Goal: Information Seeking & Learning: Learn about a topic

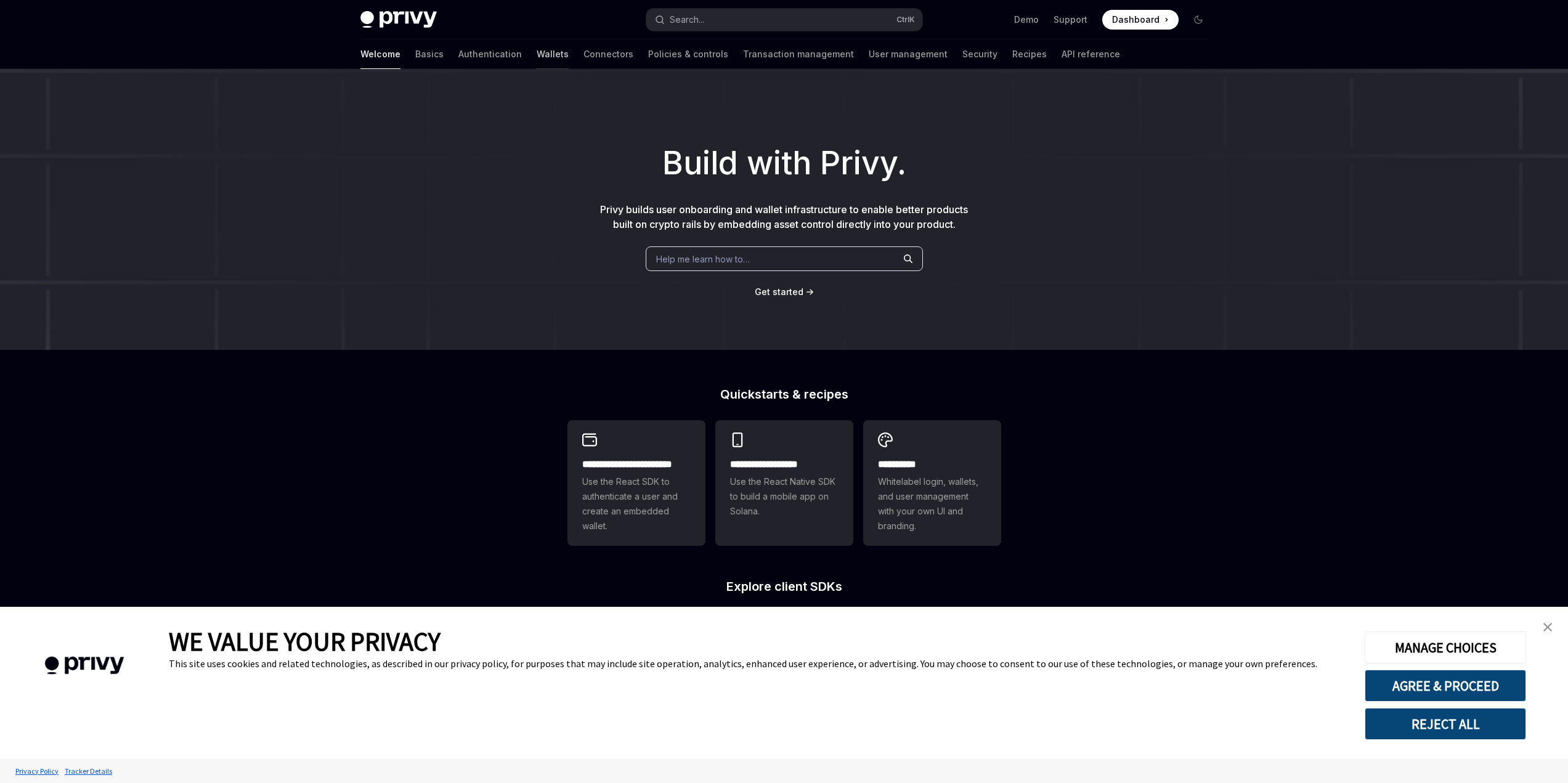
click at [536, 53] on link "Wallets" at bounding box center [552, 54] width 32 height 30
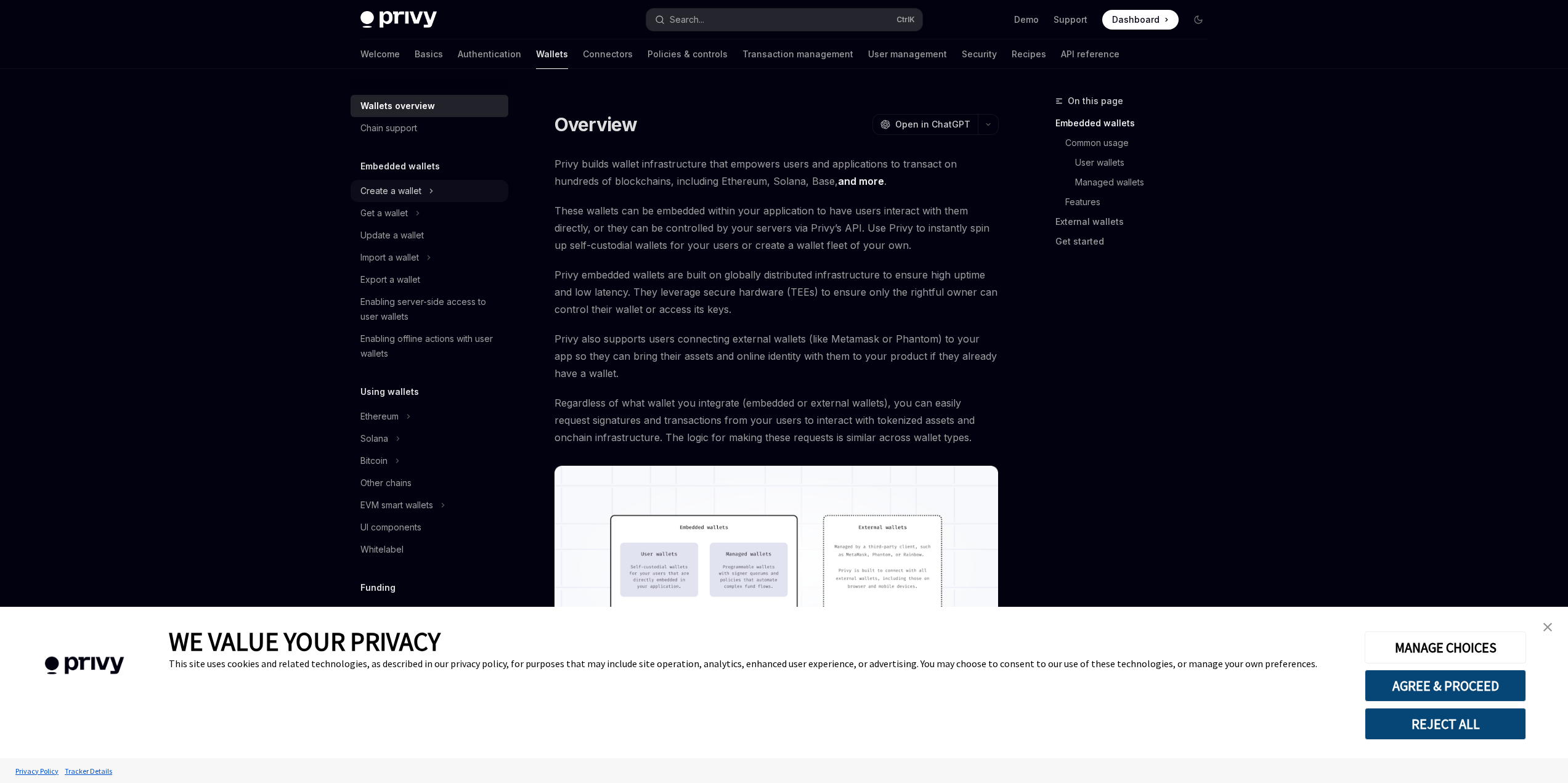
click at [406, 190] on div "Create a wallet" at bounding box center [391, 191] width 61 height 15
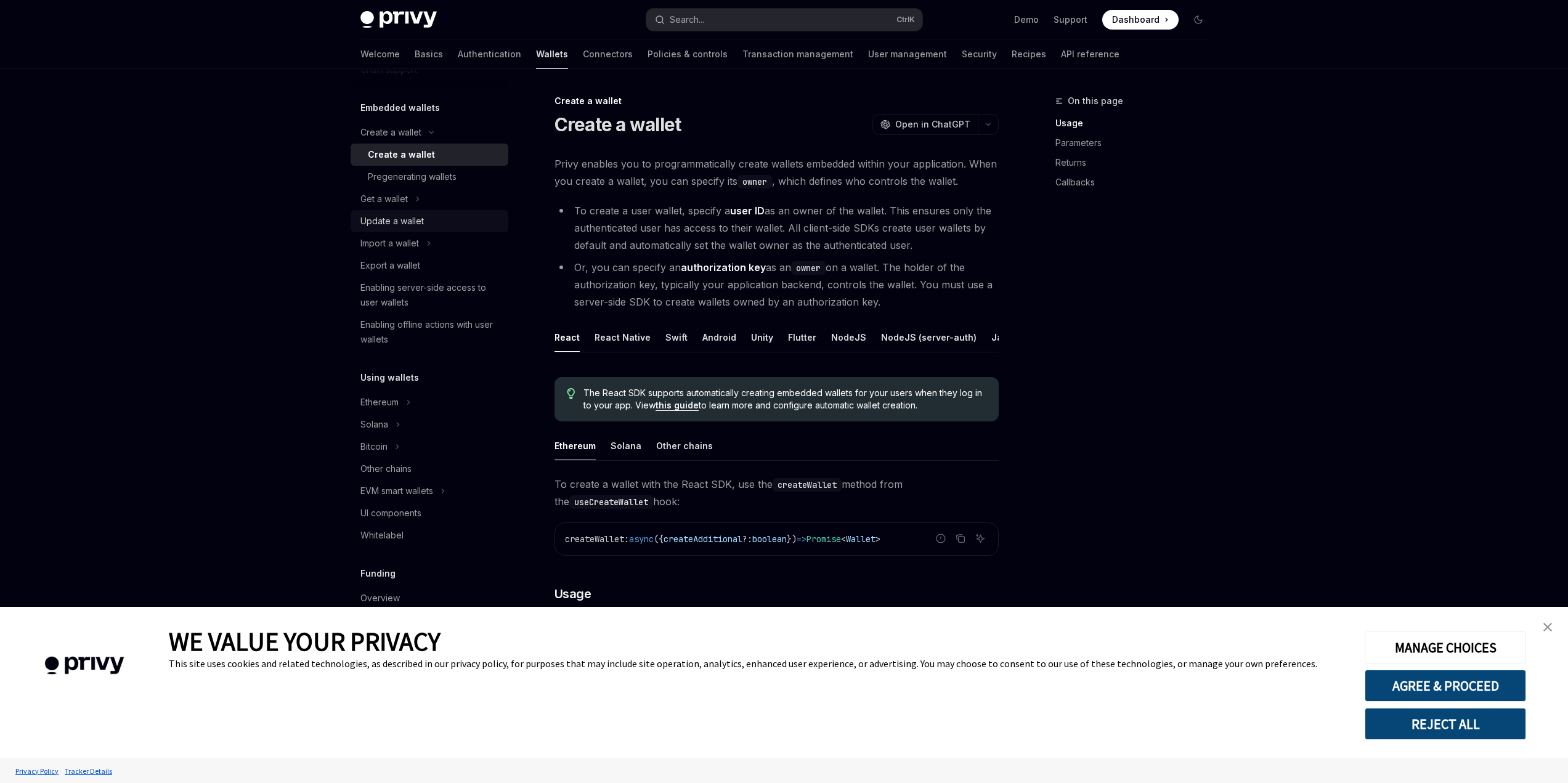
scroll to position [61, 0]
click at [474, 283] on div "Enabling server-side access to user wallets" at bounding box center [431, 292] width 141 height 30
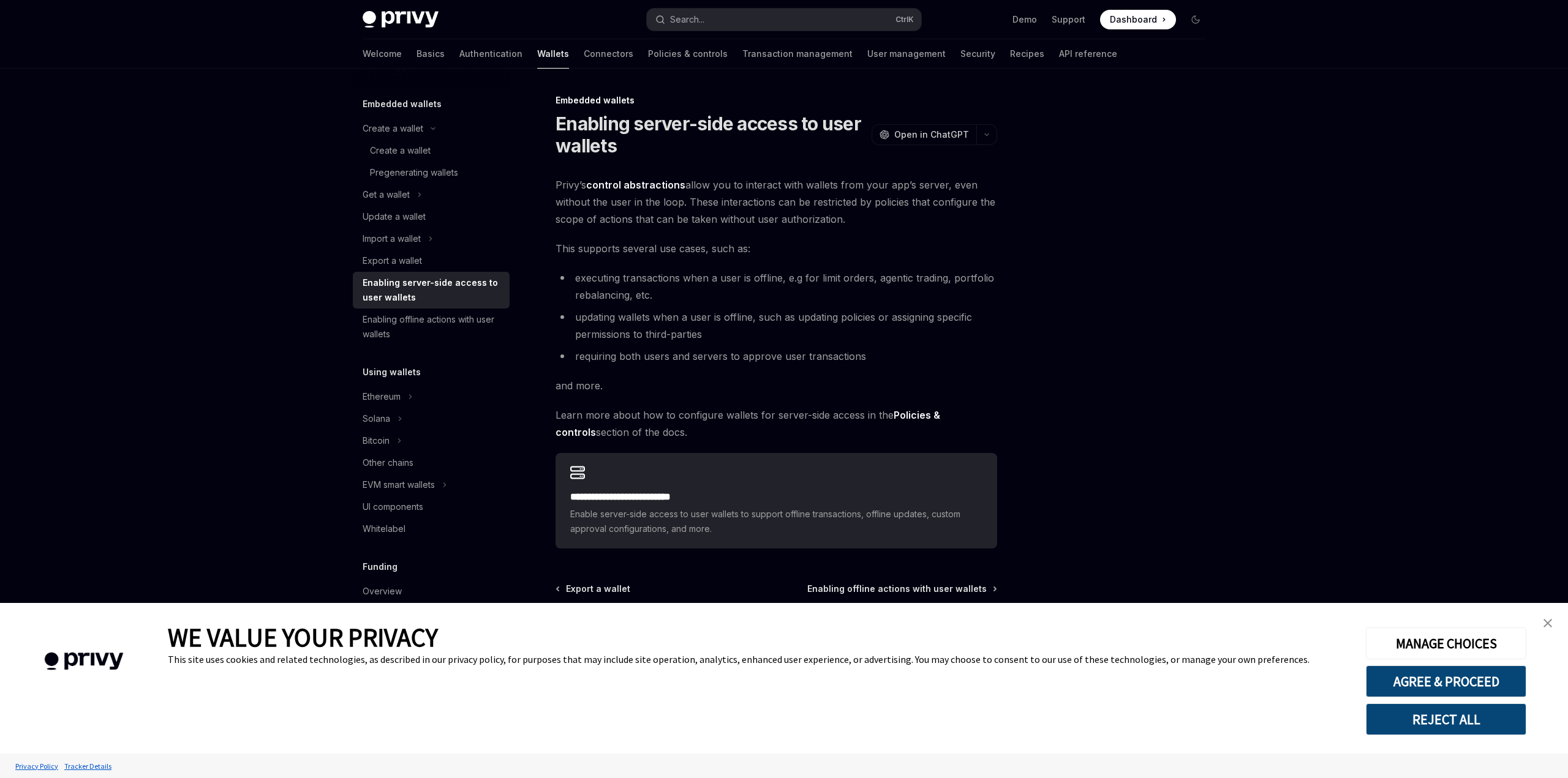
click at [1542, 624] on link "close banner" at bounding box center [1547, 623] width 25 height 25
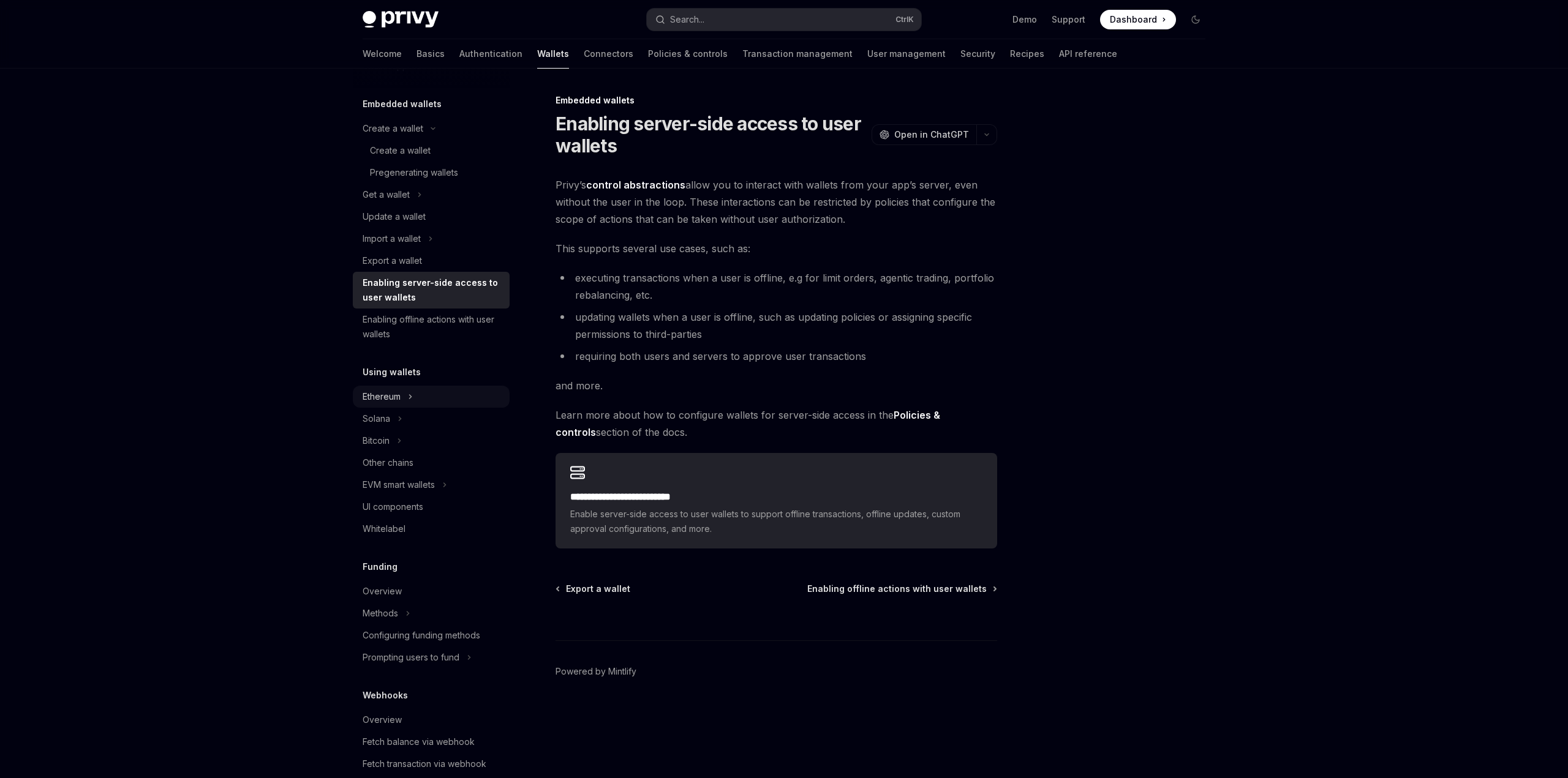
click at [424, 400] on button "Ethereum" at bounding box center [431, 396] width 157 height 22
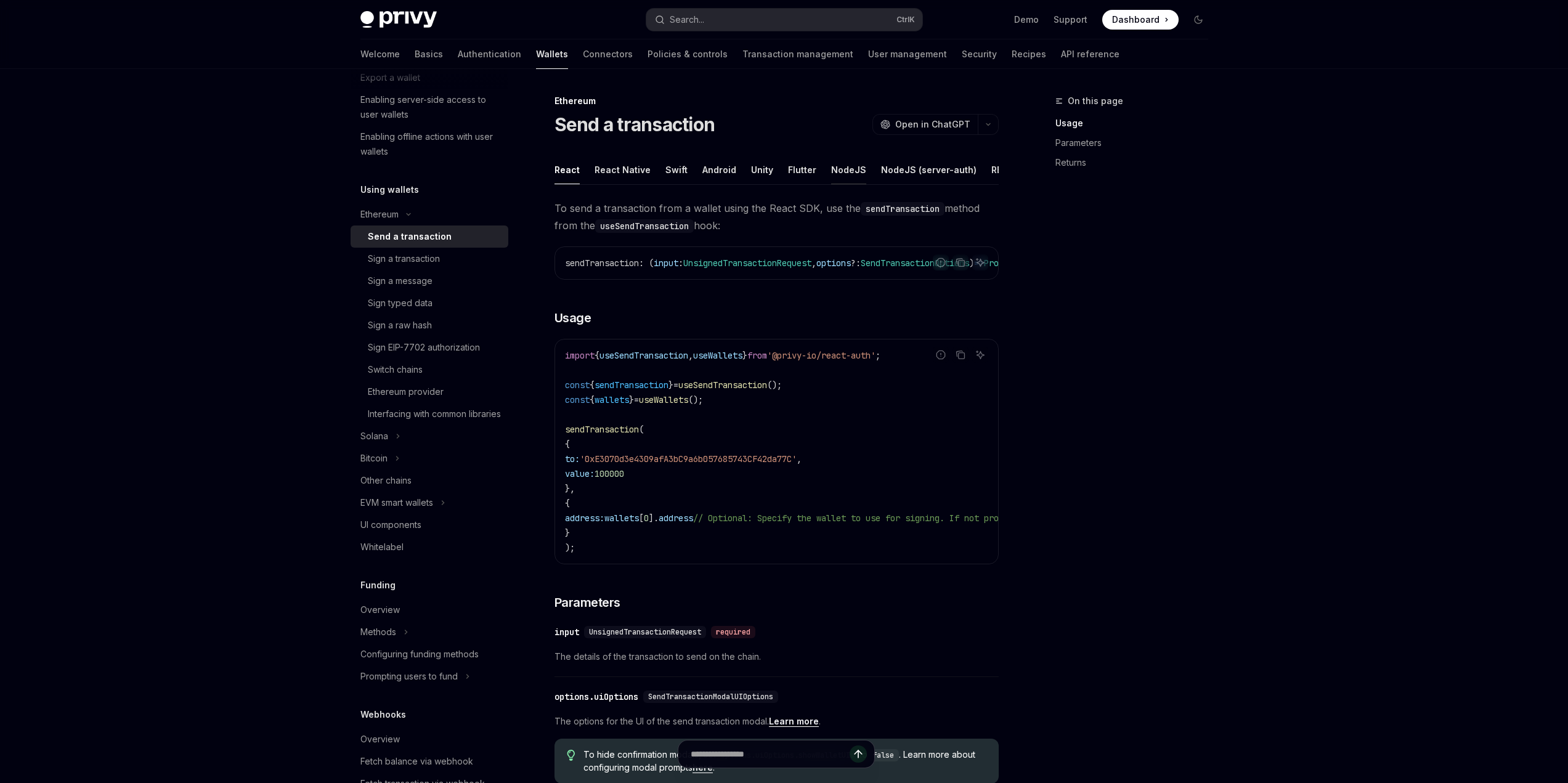
click at [850, 161] on button "NodeJS" at bounding box center [848, 170] width 35 height 29
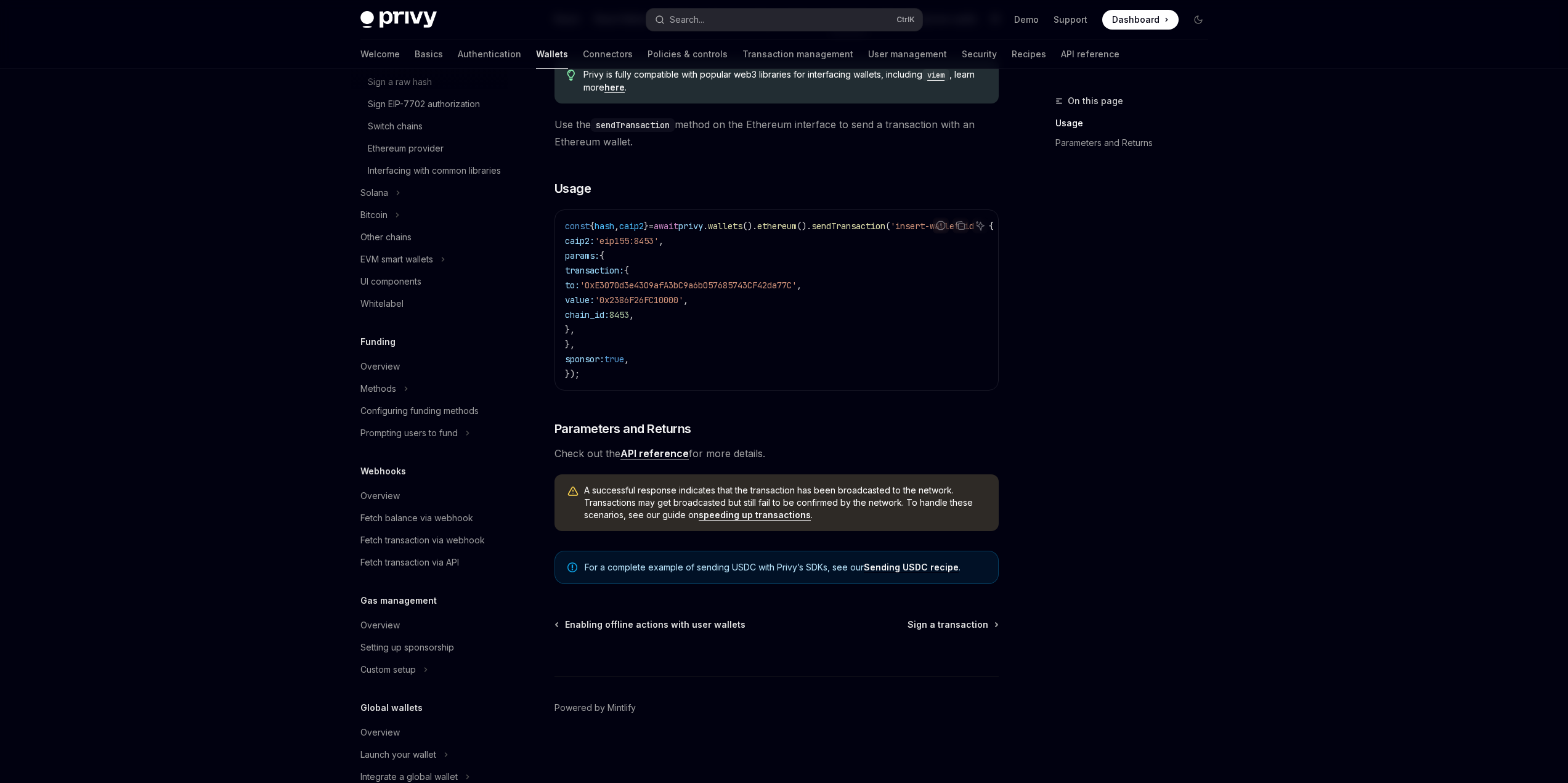
scroll to position [493, 0]
click at [384, 630] on div "Overview" at bounding box center [380, 622] width 39 height 15
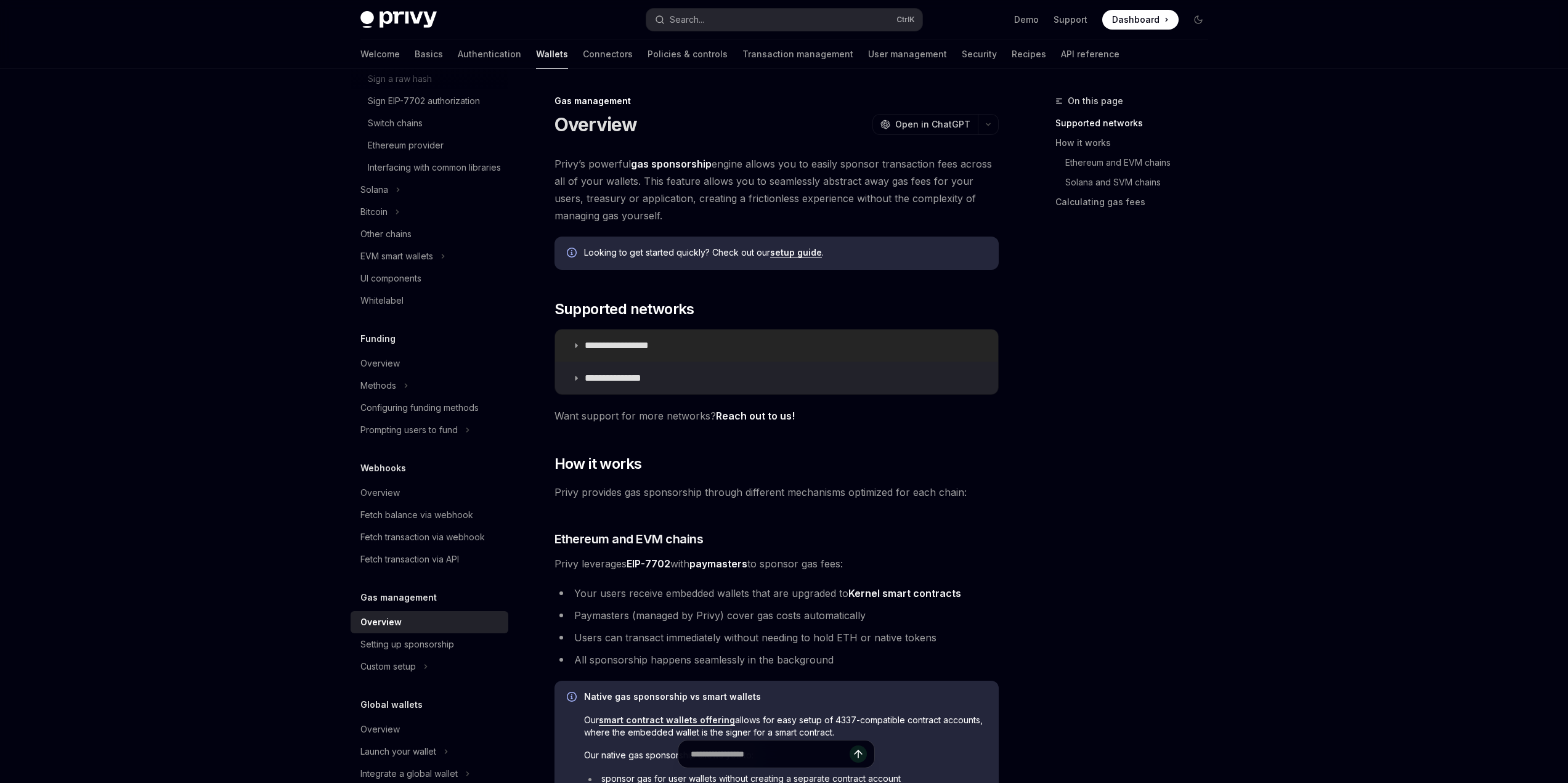
click at [576, 341] on summary "**********" at bounding box center [777, 346] width 443 height 32
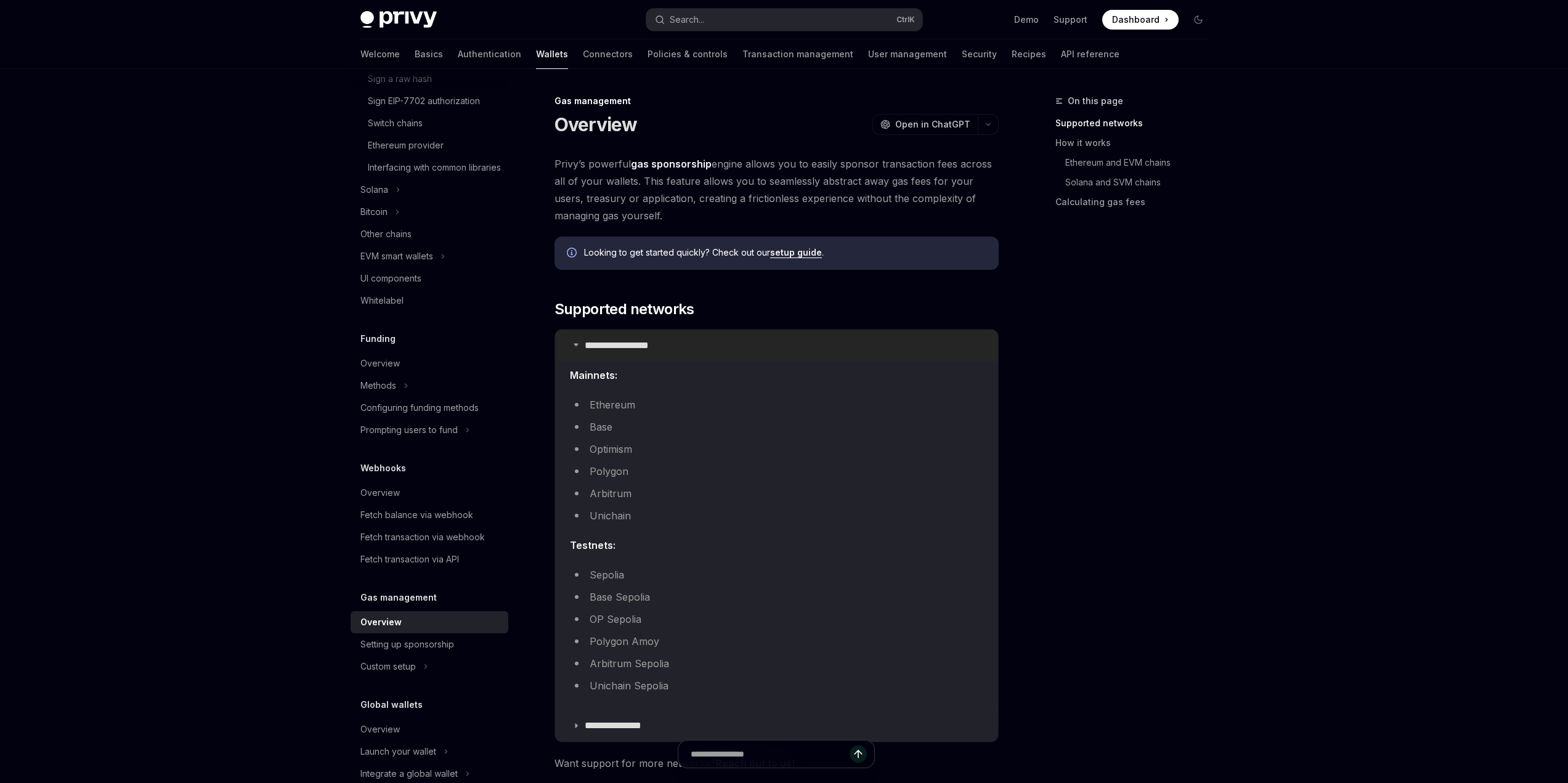
click at [576, 341] on icon at bounding box center [576, 344] width 8 height 8
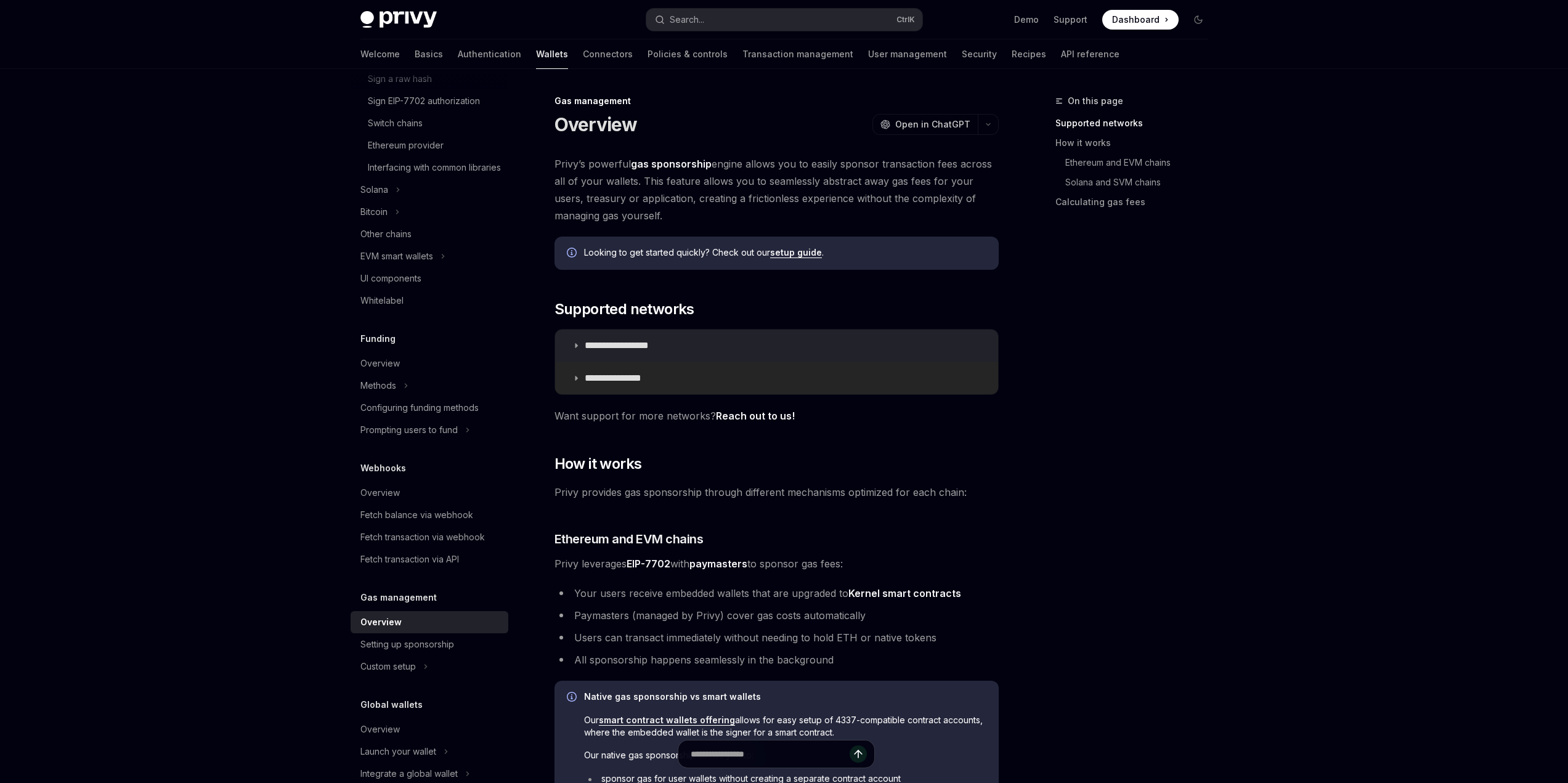
click at [569, 379] on summary "**********" at bounding box center [777, 378] width 443 height 32
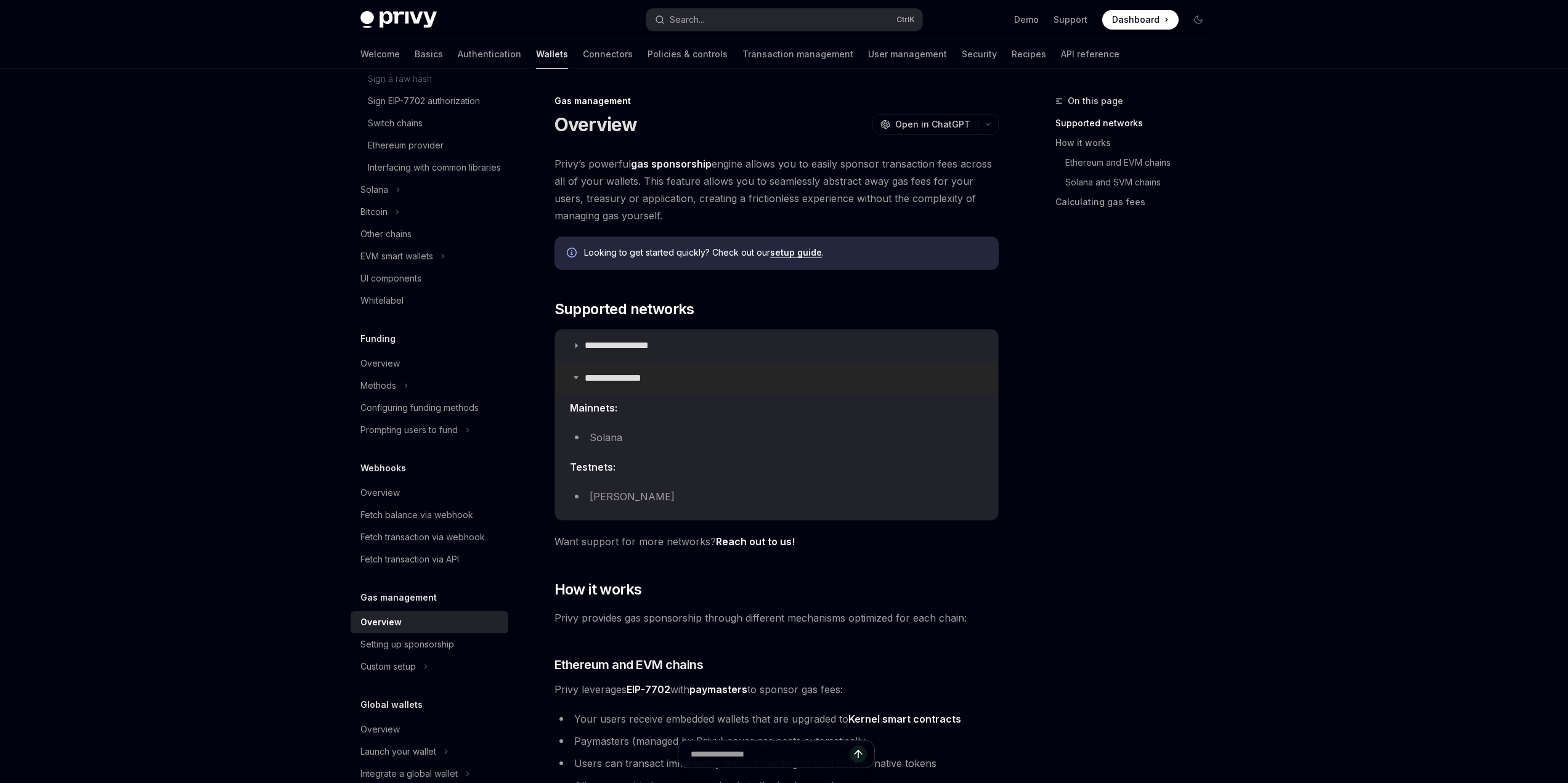
click at [569, 379] on summary "**********" at bounding box center [777, 378] width 443 height 32
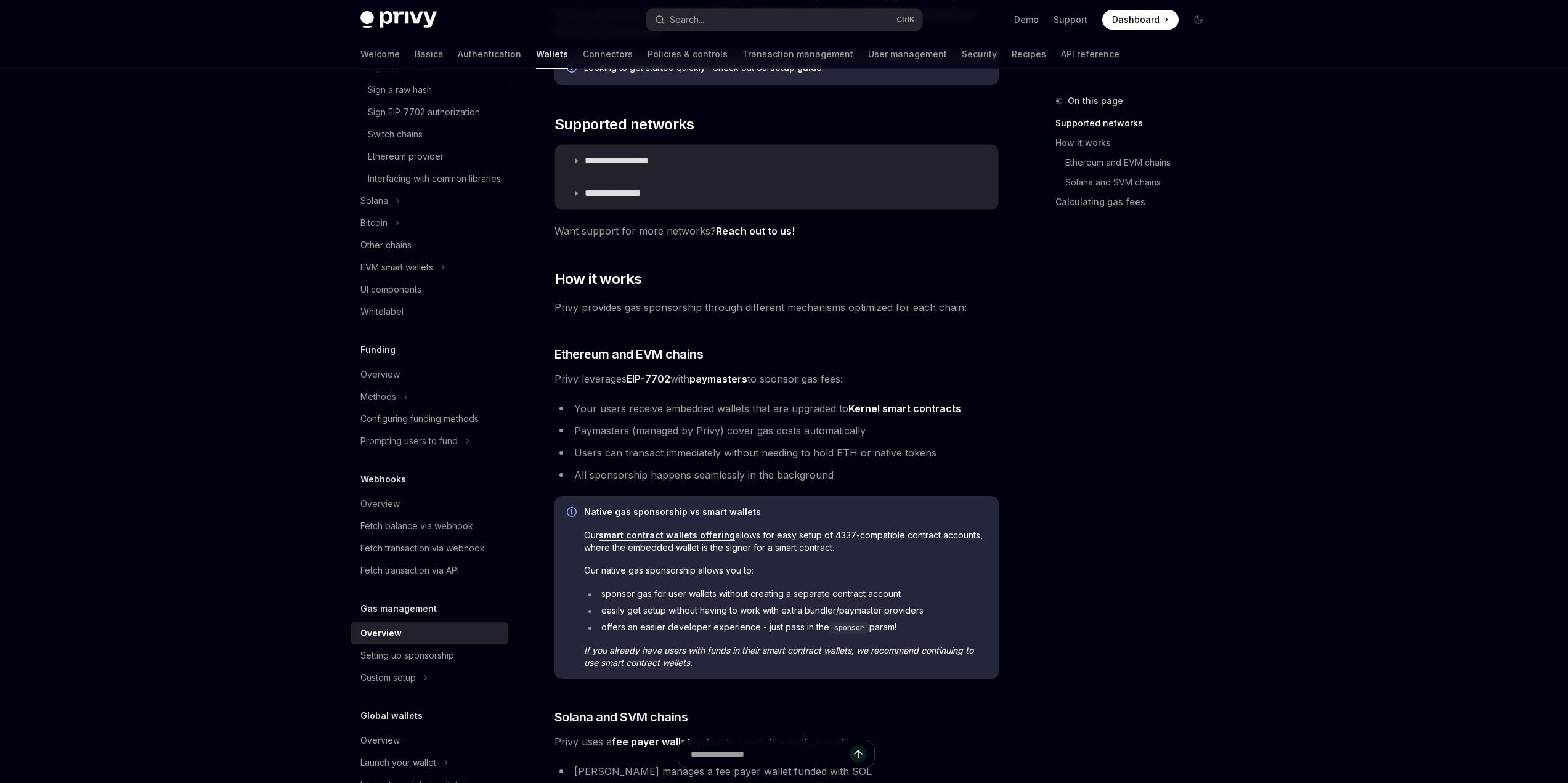
scroll to position [472, 0]
click at [428, 391] on div "Overview" at bounding box center [431, 384] width 141 height 15
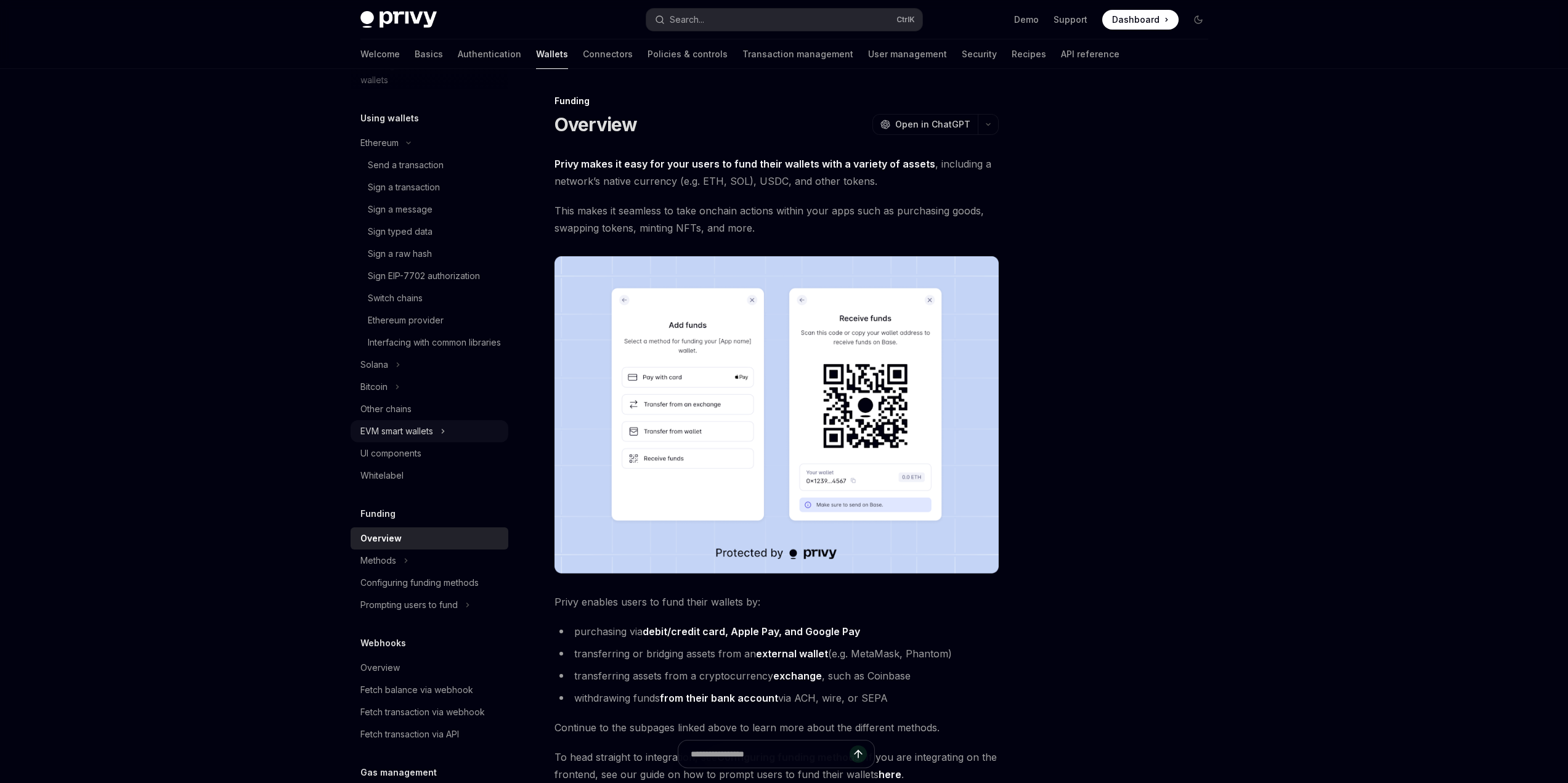
scroll to position [288, 0]
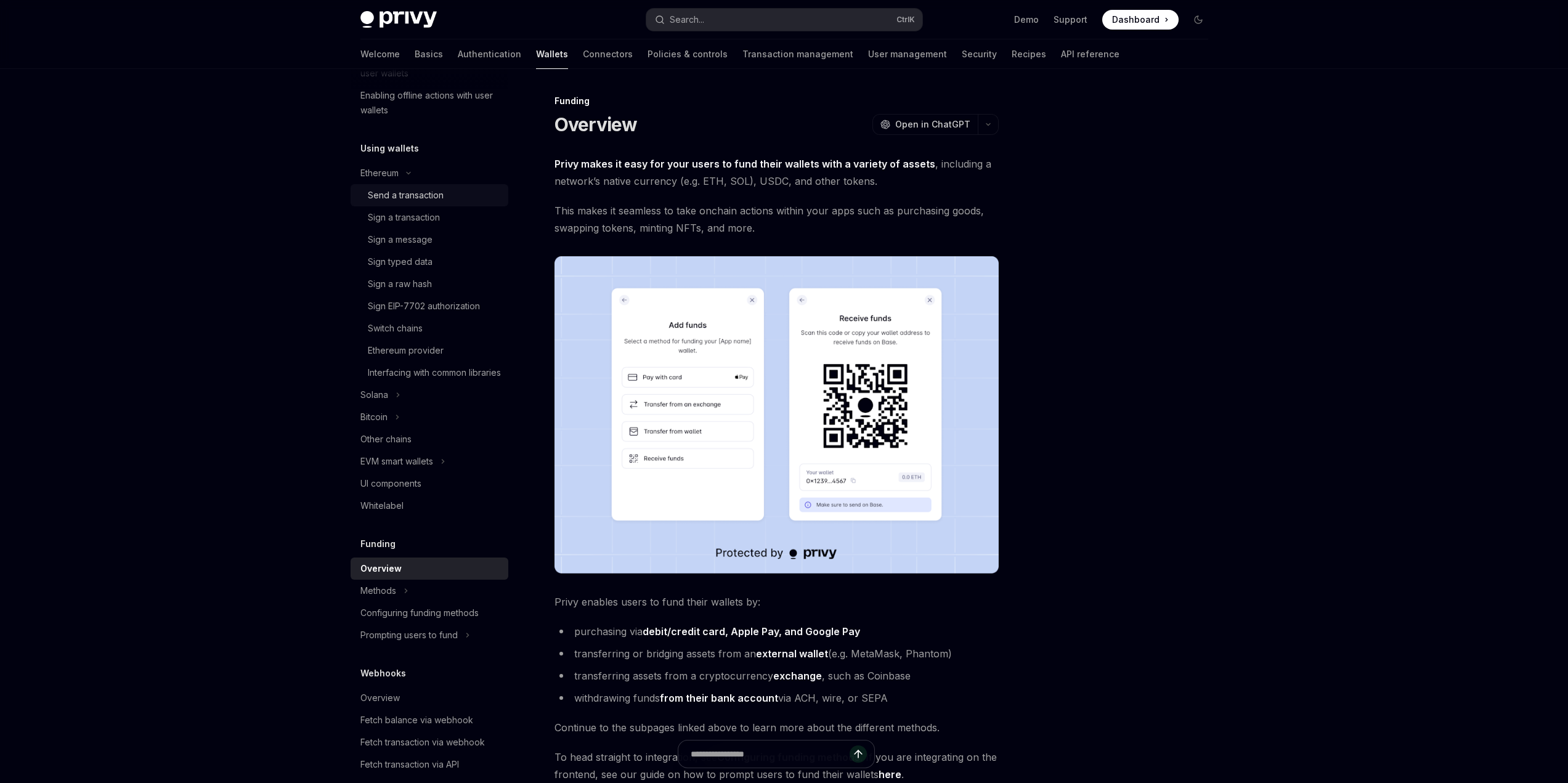
click at [394, 195] on div "Send a transaction" at bounding box center [406, 195] width 76 height 15
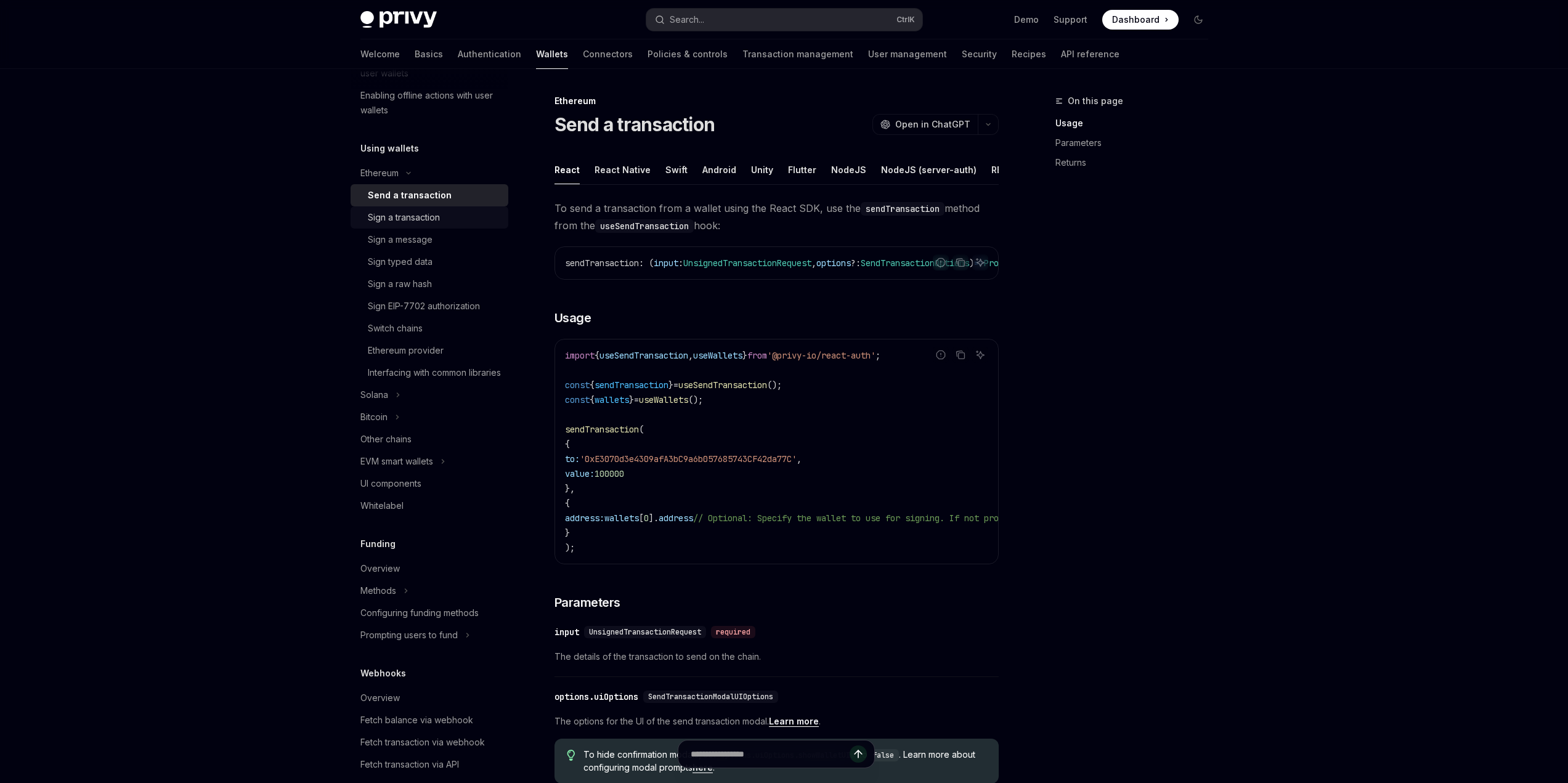
click at [411, 216] on div "Sign a transaction" at bounding box center [404, 217] width 72 height 15
click at [409, 234] on div "Sign a message" at bounding box center [400, 239] width 65 height 15
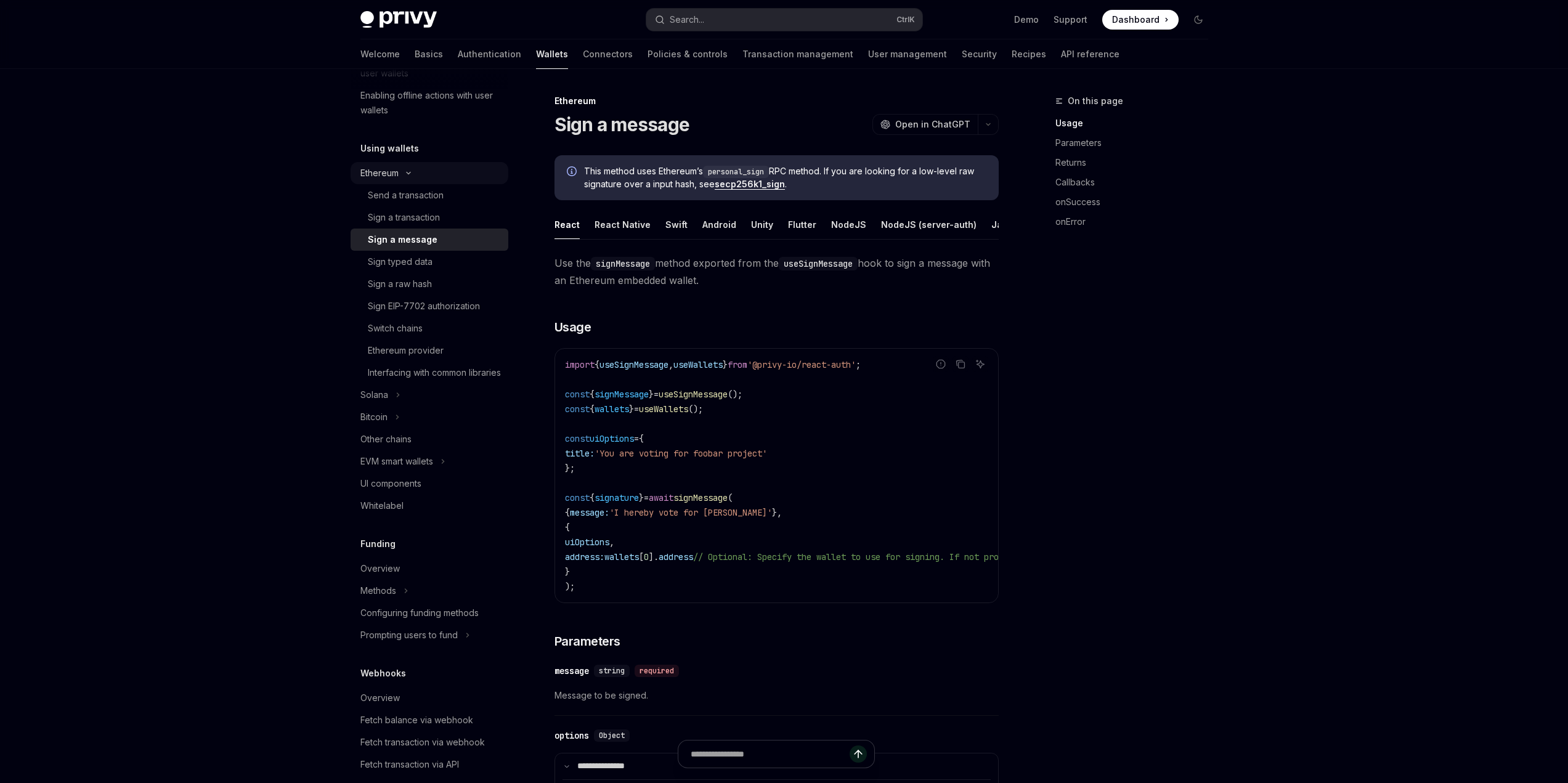
click at [369, 172] on div "Ethereum" at bounding box center [379, 172] width 38 height 15
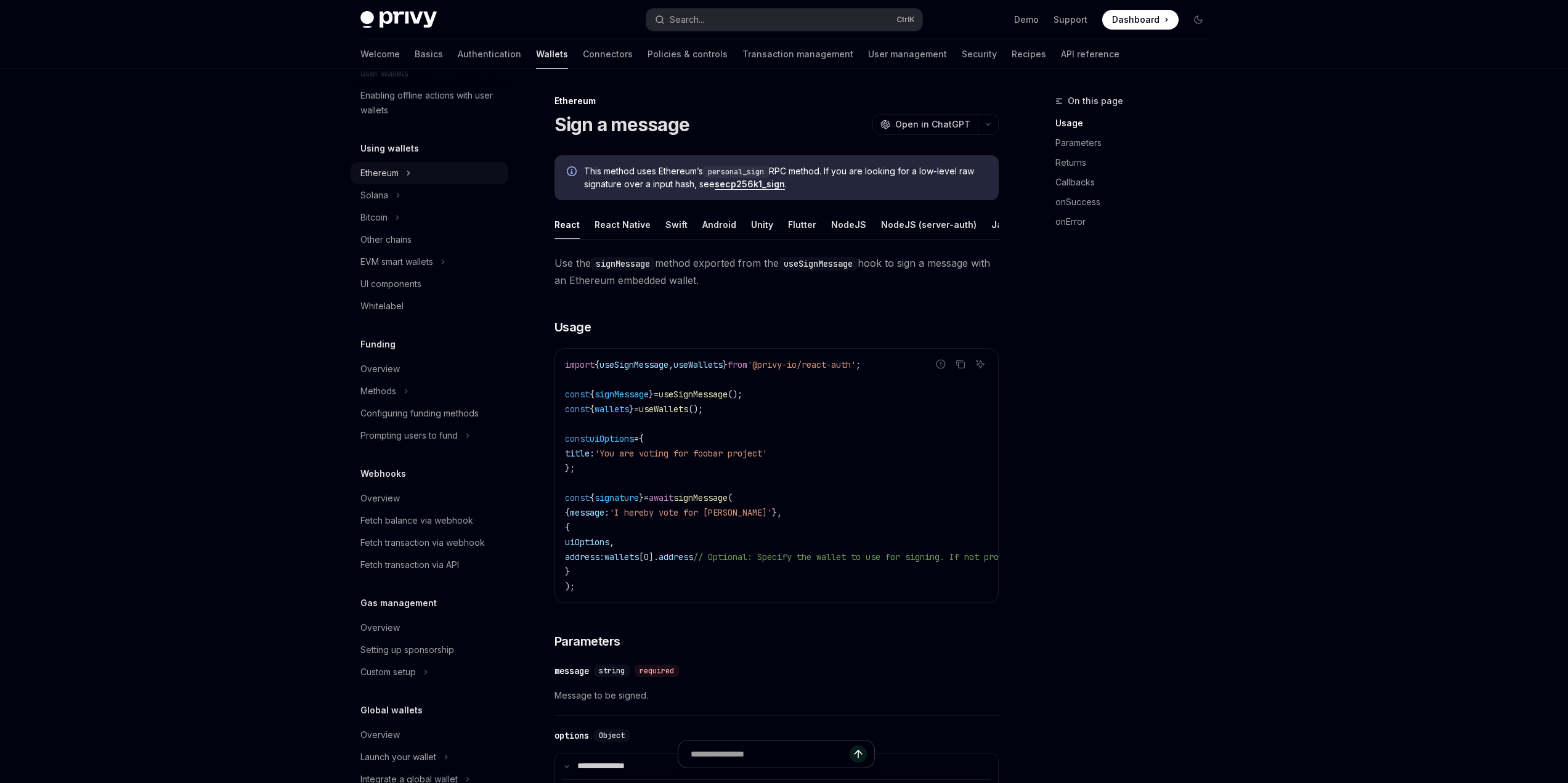
click at [369, 172] on div "Ethereum" at bounding box center [379, 172] width 38 height 15
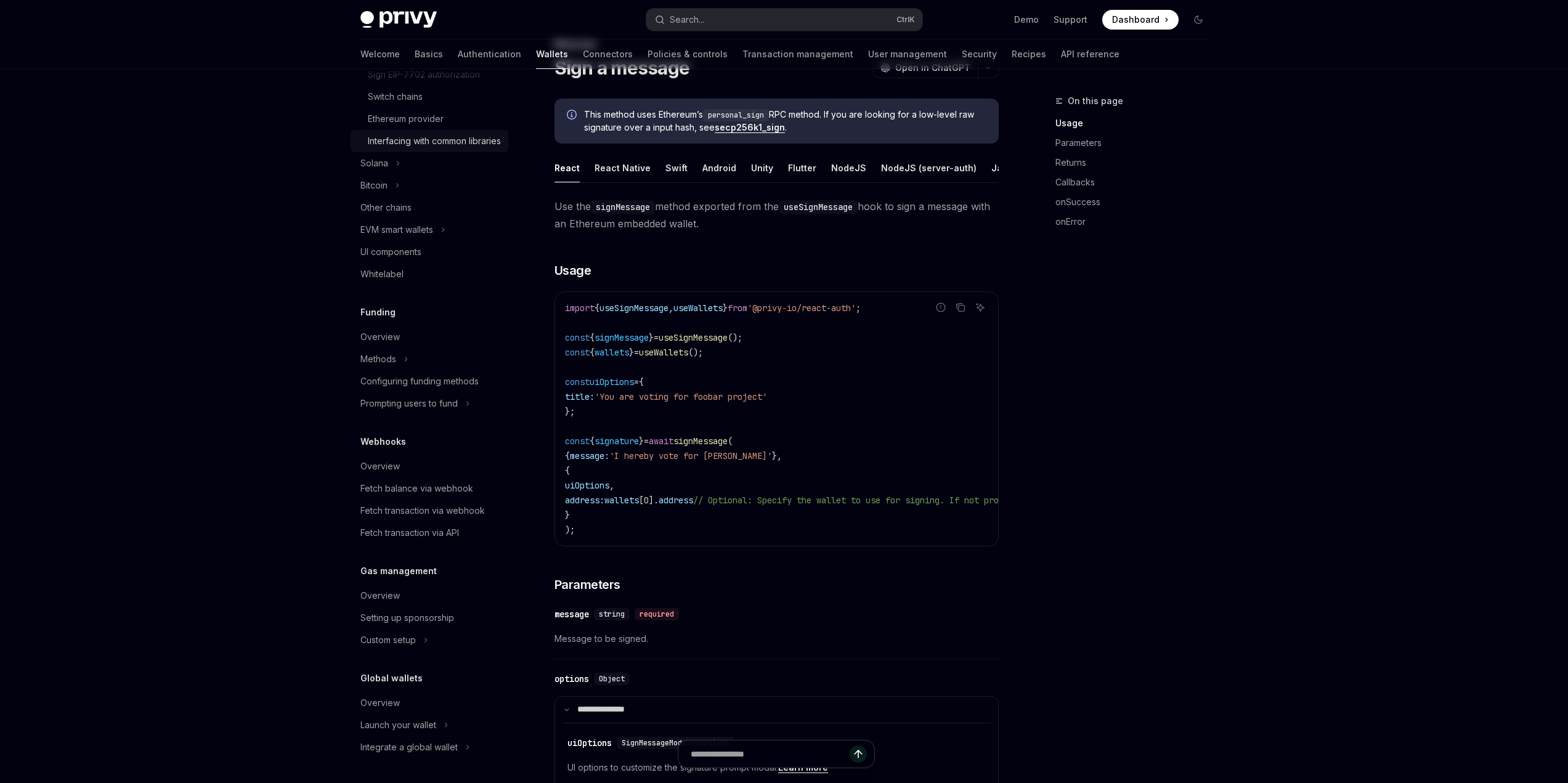
scroll to position [61, 0]
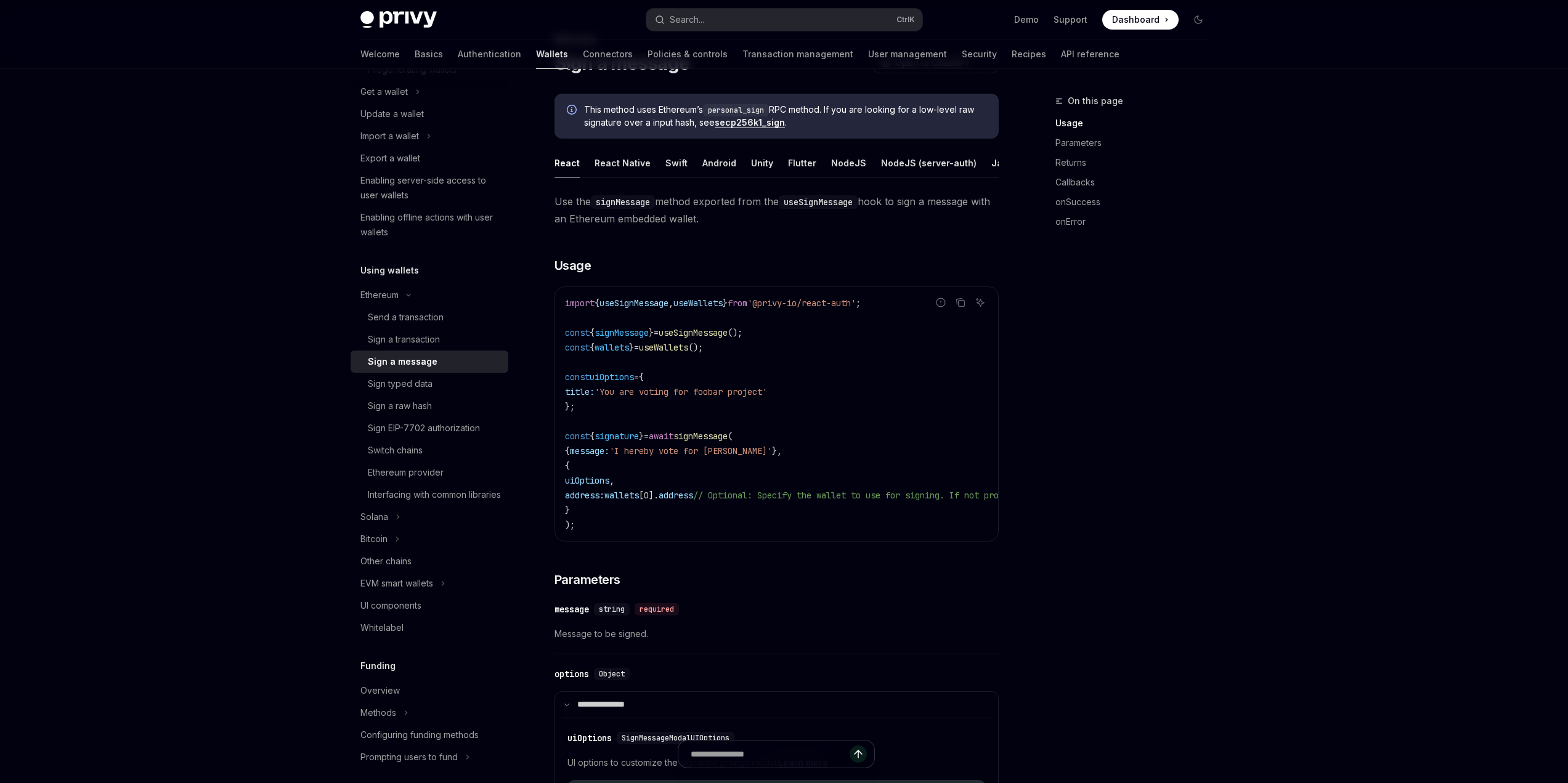
scroll to position [164, 0]
click at [559, 14] on div "Privy Docs home page" at bounding box center [498, 19] width 276 height 17
click at [742, 57] on link "Transaction management" at bounding box center [798, 54] width 111 height 30
type textarea "*"
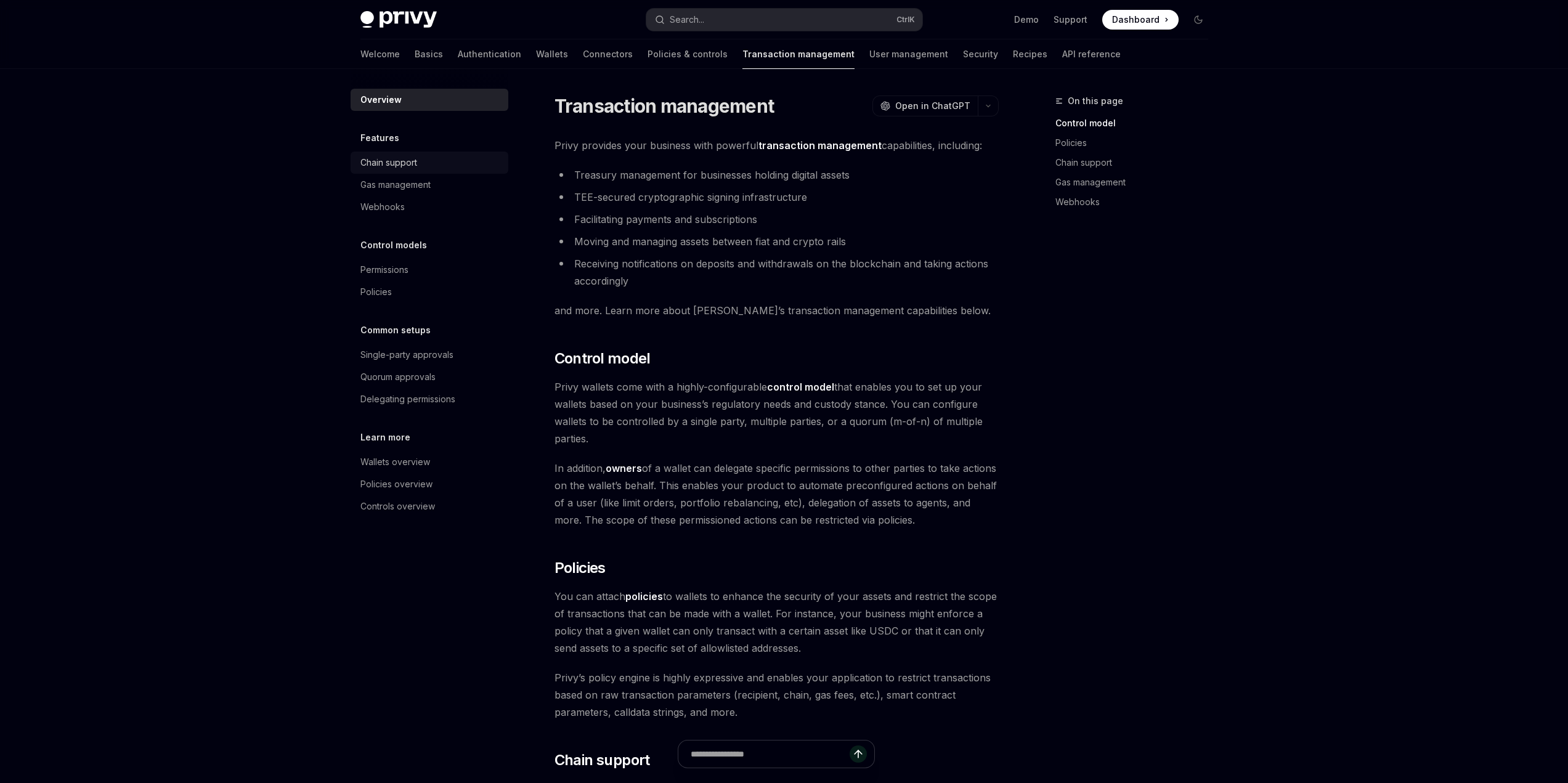
click at [425, 167] on div "Chain support" at bounding box center [431, 162] width 141 height 15
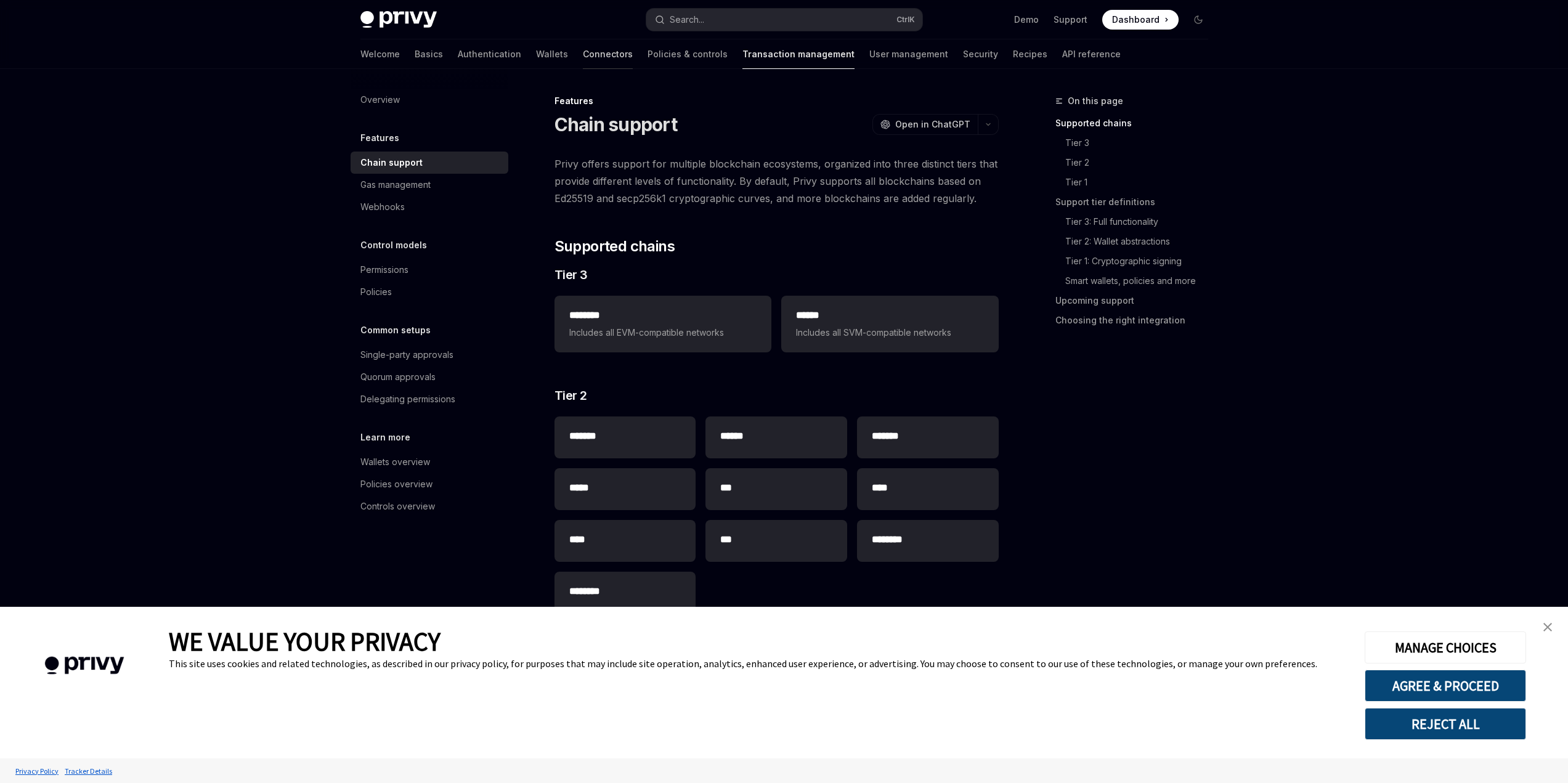
click at [583, 48] on link "Connectors" at bounding box center [607, 54] width 50 height 30
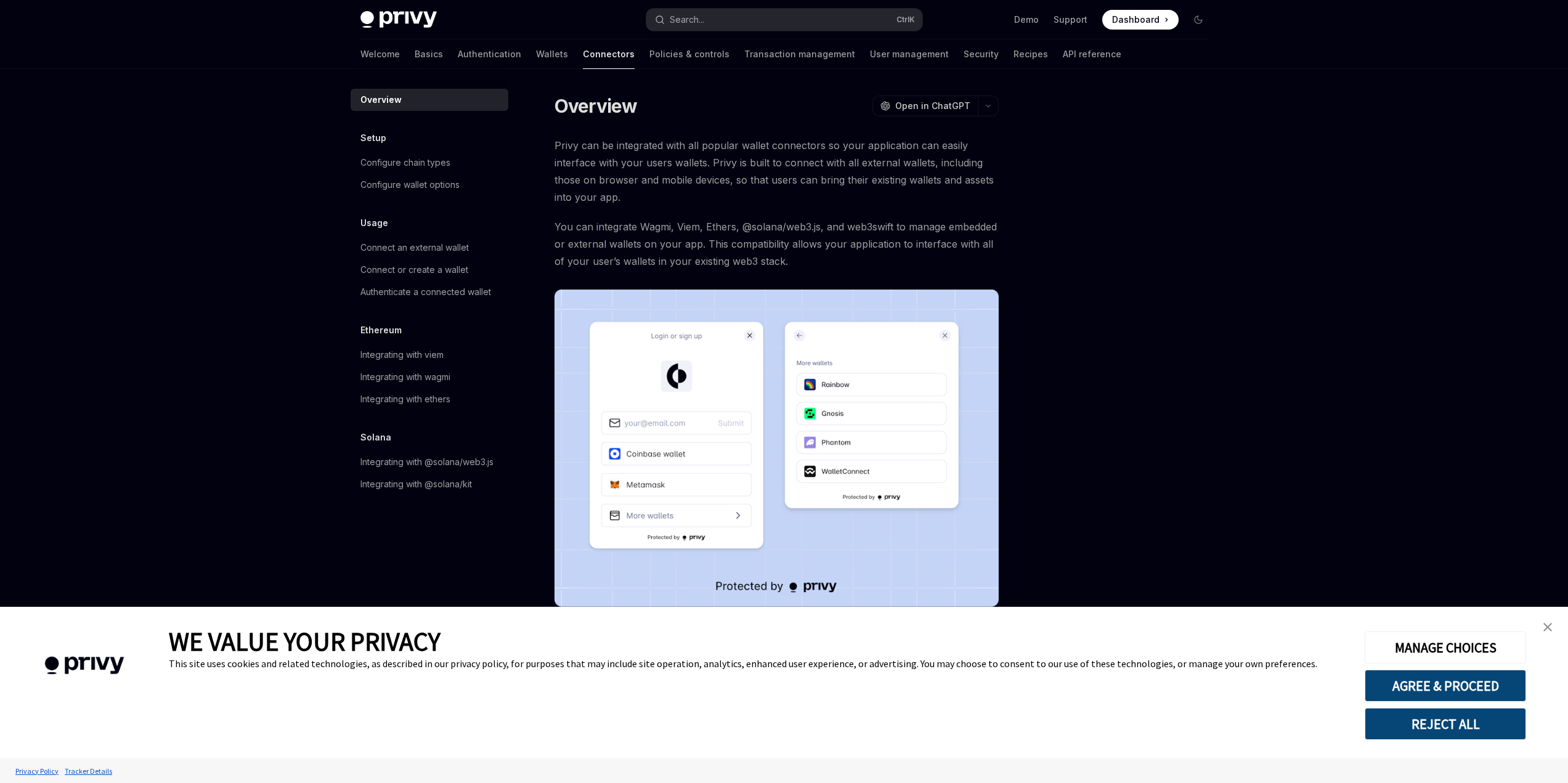
click at [1547, 623] on img "close banner" at bounding box center [1548, 627] width 9 height 9
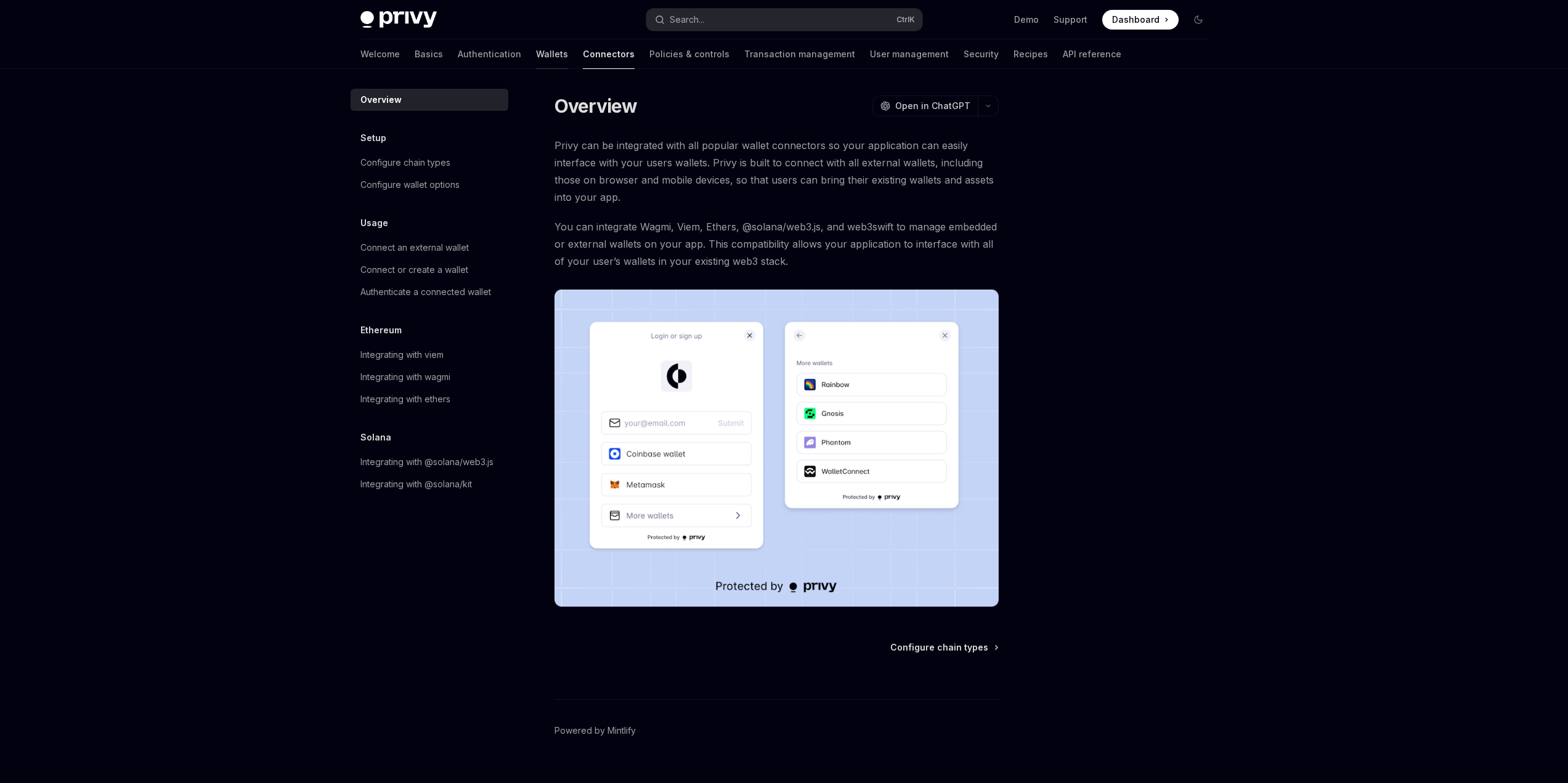
click at [536, 56] on link "Wallets" at bounding box center [552, 54] width 32 height 30
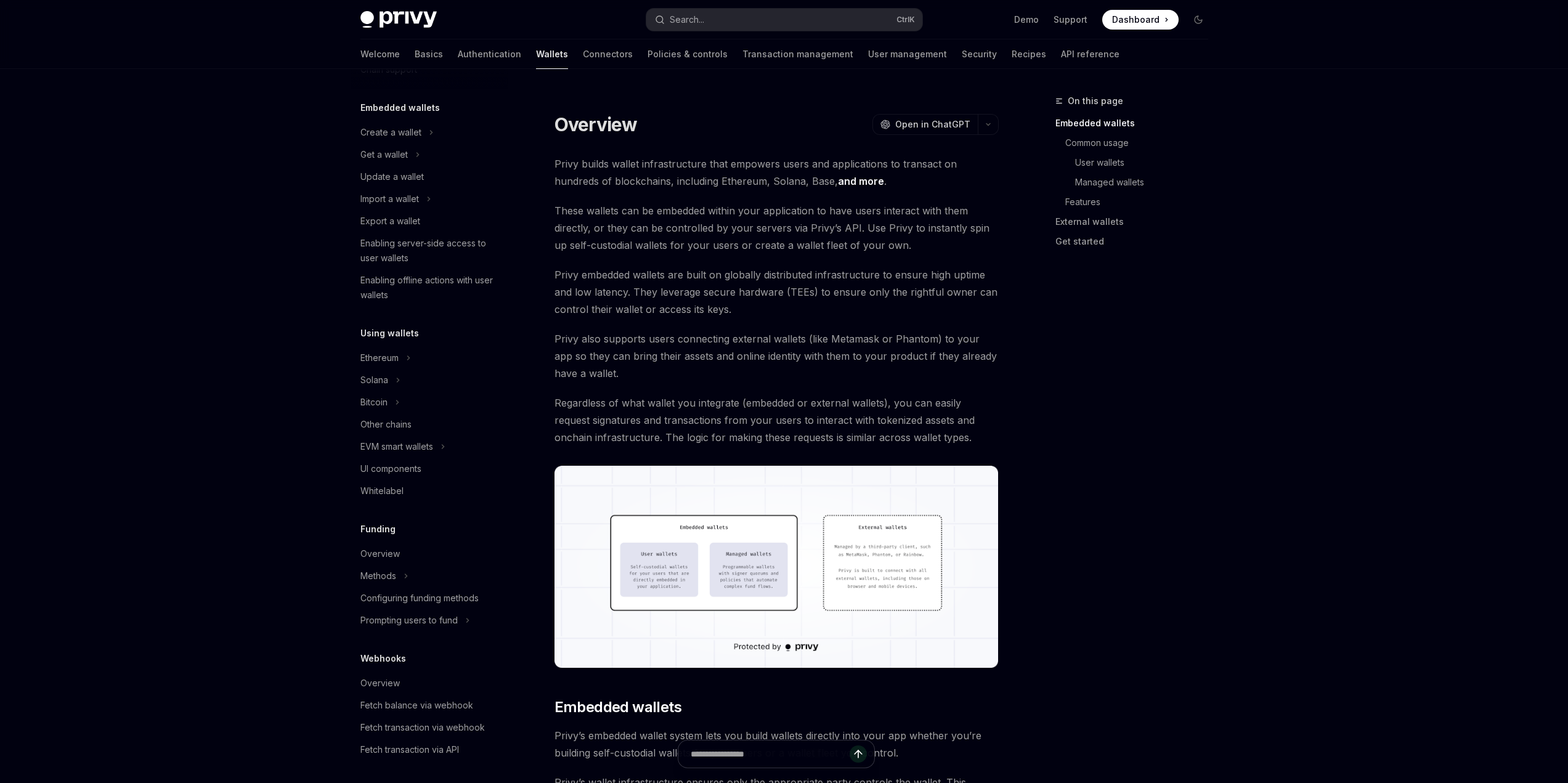
scroll to position [61, 0]
click at [377, 552] on div "Overview" at bounding box center [380, 550] width 39 height 15
type textarea "*"
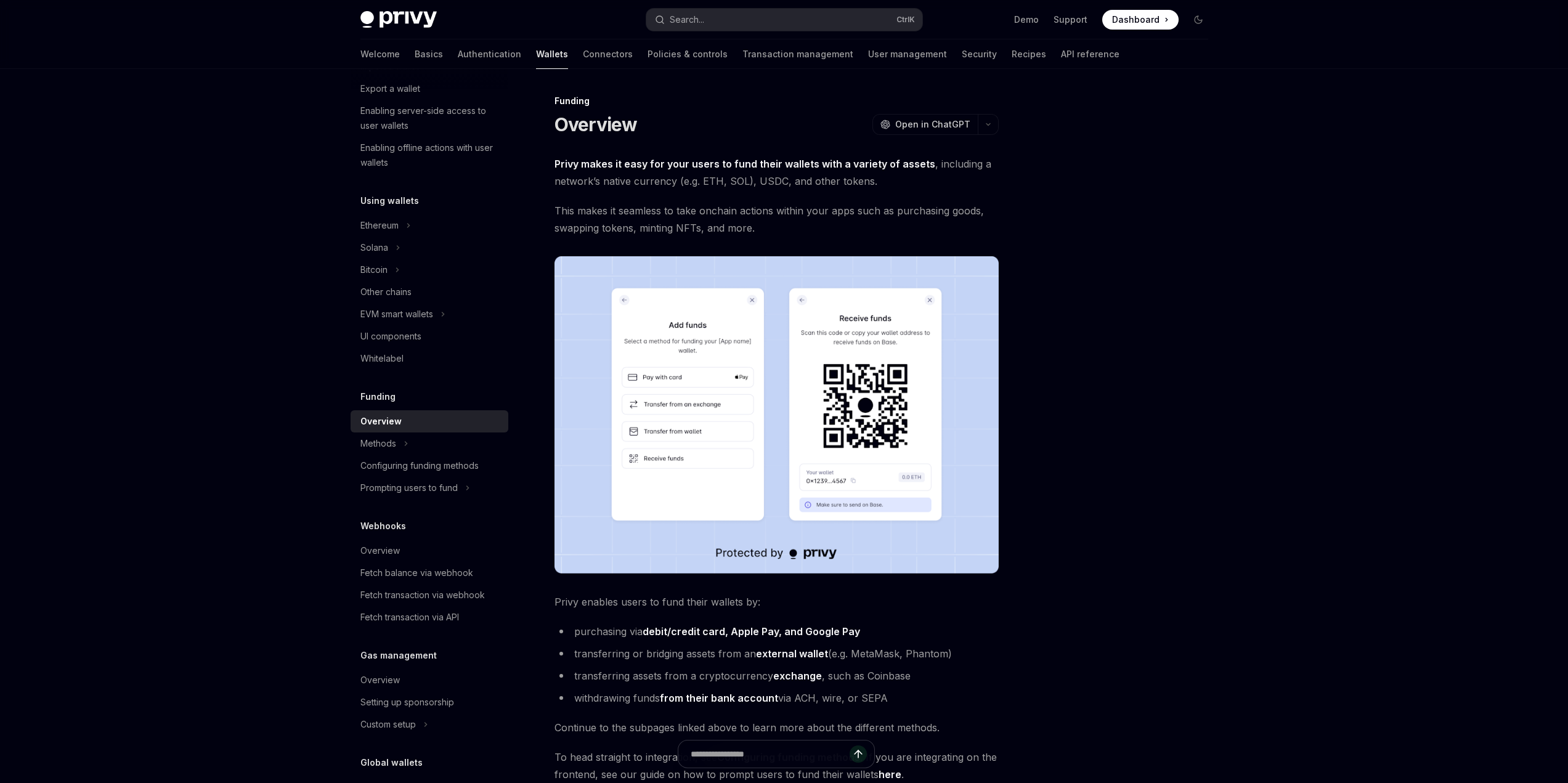
scroll to position [247, 0]
